Goal: Information Seeking & Learning: Learn about a topic

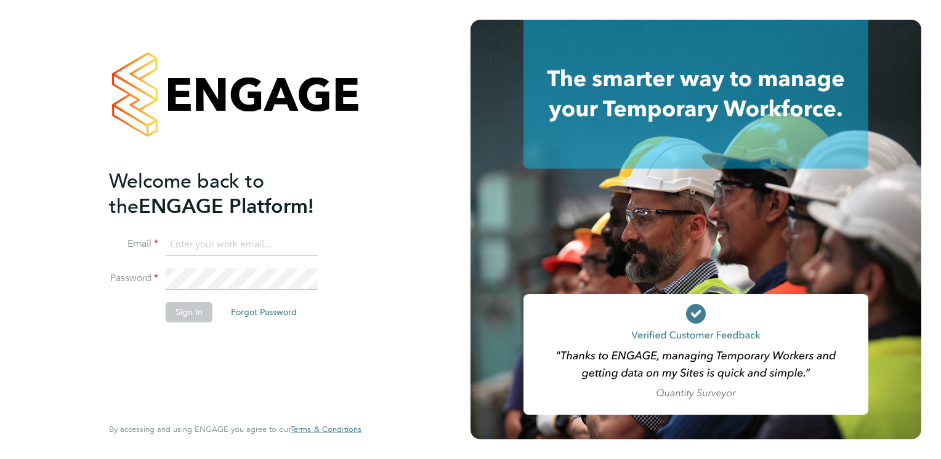
type input "dave.waite@torus.co.uk"
click at [194, 316] on button "Sign In" at bounding box center [189, 312] width 47 height 20
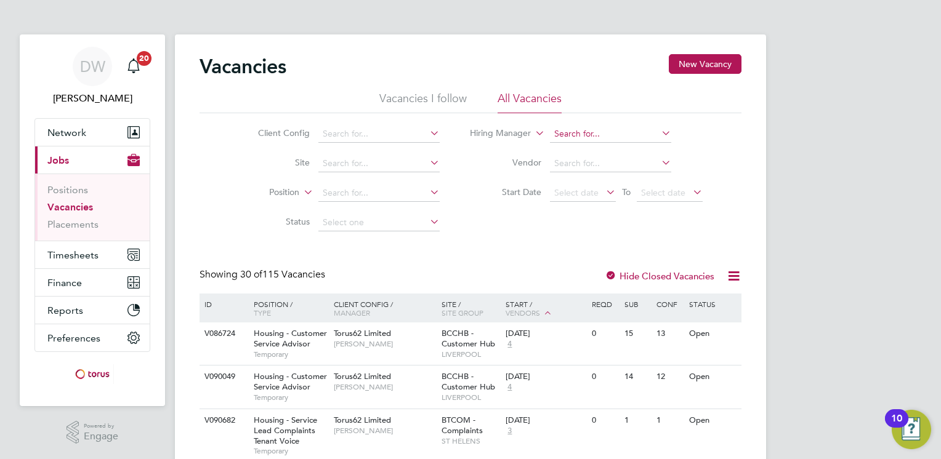
click at [590, 133] on input at bounding box center [610, 134] width 121 height 17
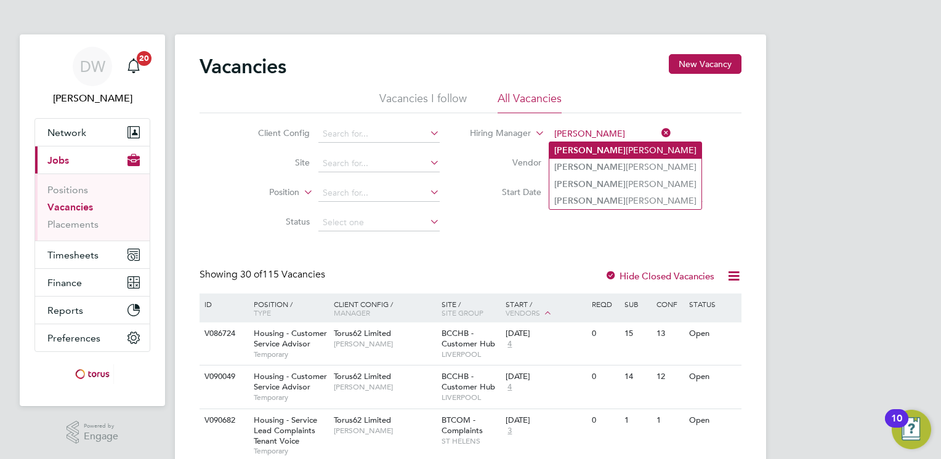
click at [589, 148] on li "Michael Leslie" at bounding box center [625, 150] width 152 height 17
type input "[PERSON_NAME]"
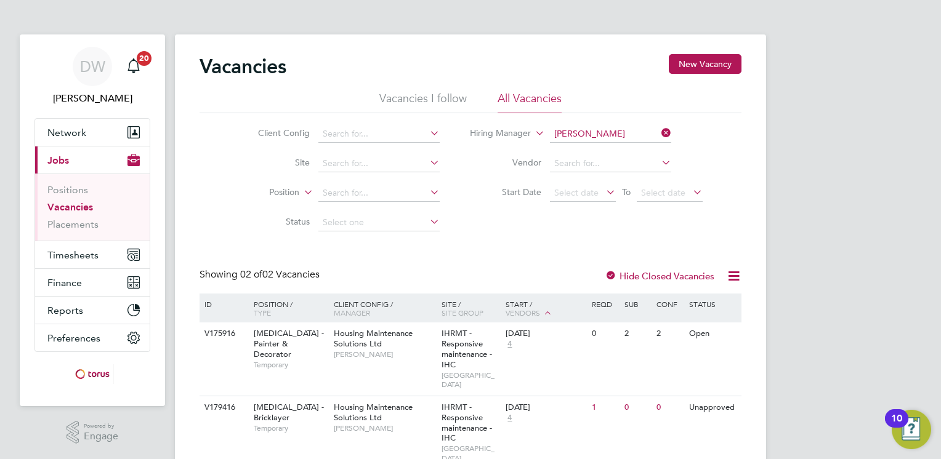
scroll to position [35, 0]
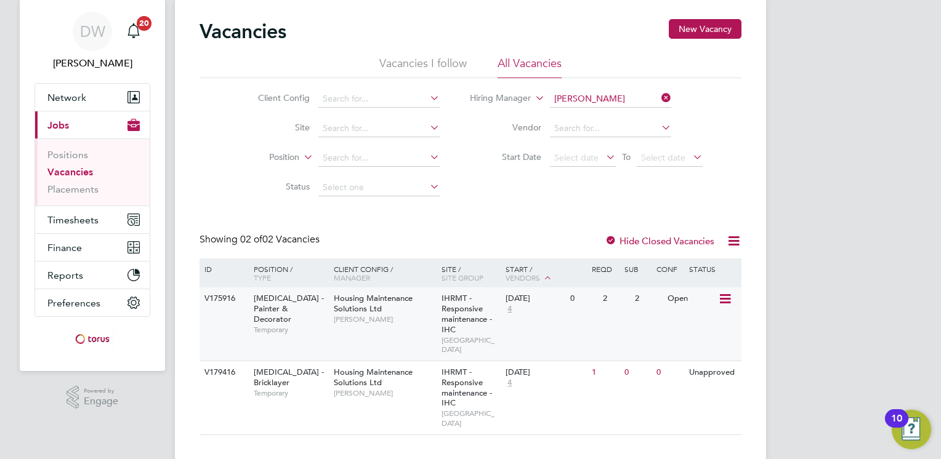
click at [728, 298] on icon at bounding box center [724, 299] width 12 height 15
click at [686, 325] on li "View Details" at bounding box center [694, 327] width 71 height 17
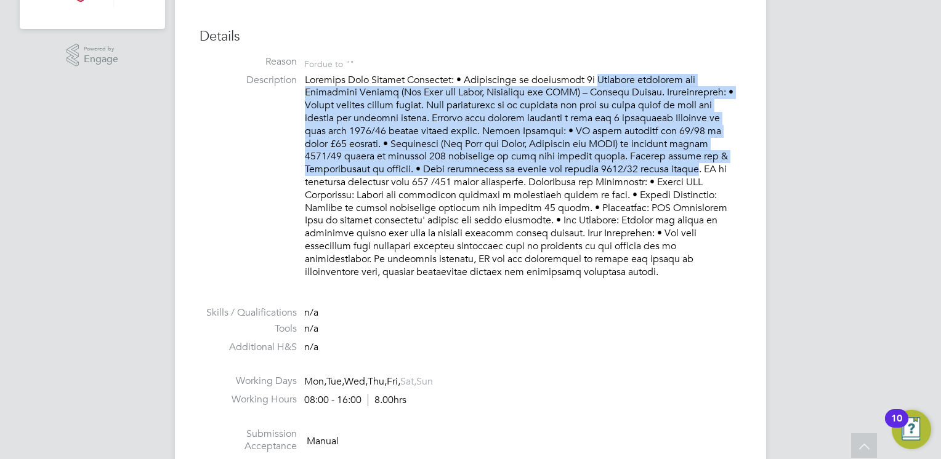
drag, startPoint x: 596, startPoint y: 304, endPoint x: 702, endPoint y: 174, distance: 167.6
click at [702, 174] on p at bounding box center [523, 176] width 437 height 205
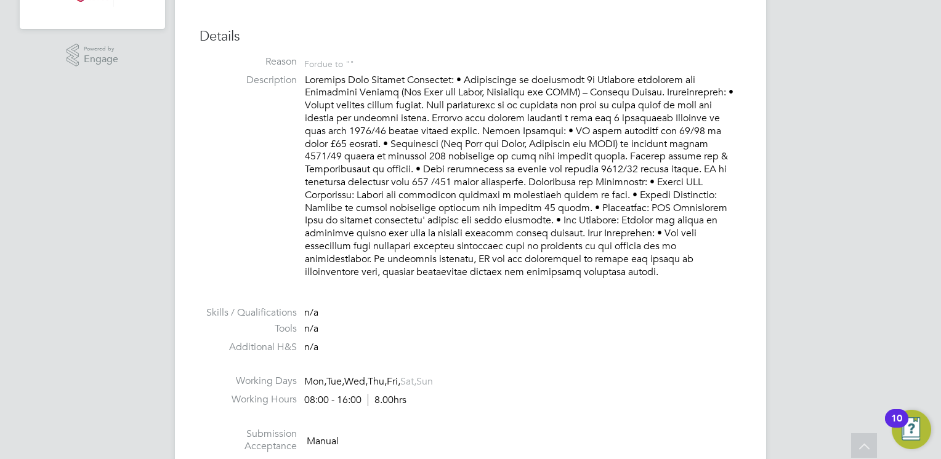
click at [550, 276] on p at bounding box center [523, 176] width 437 height 205
